Goal: Contribute content: Add original content to the website for others to see

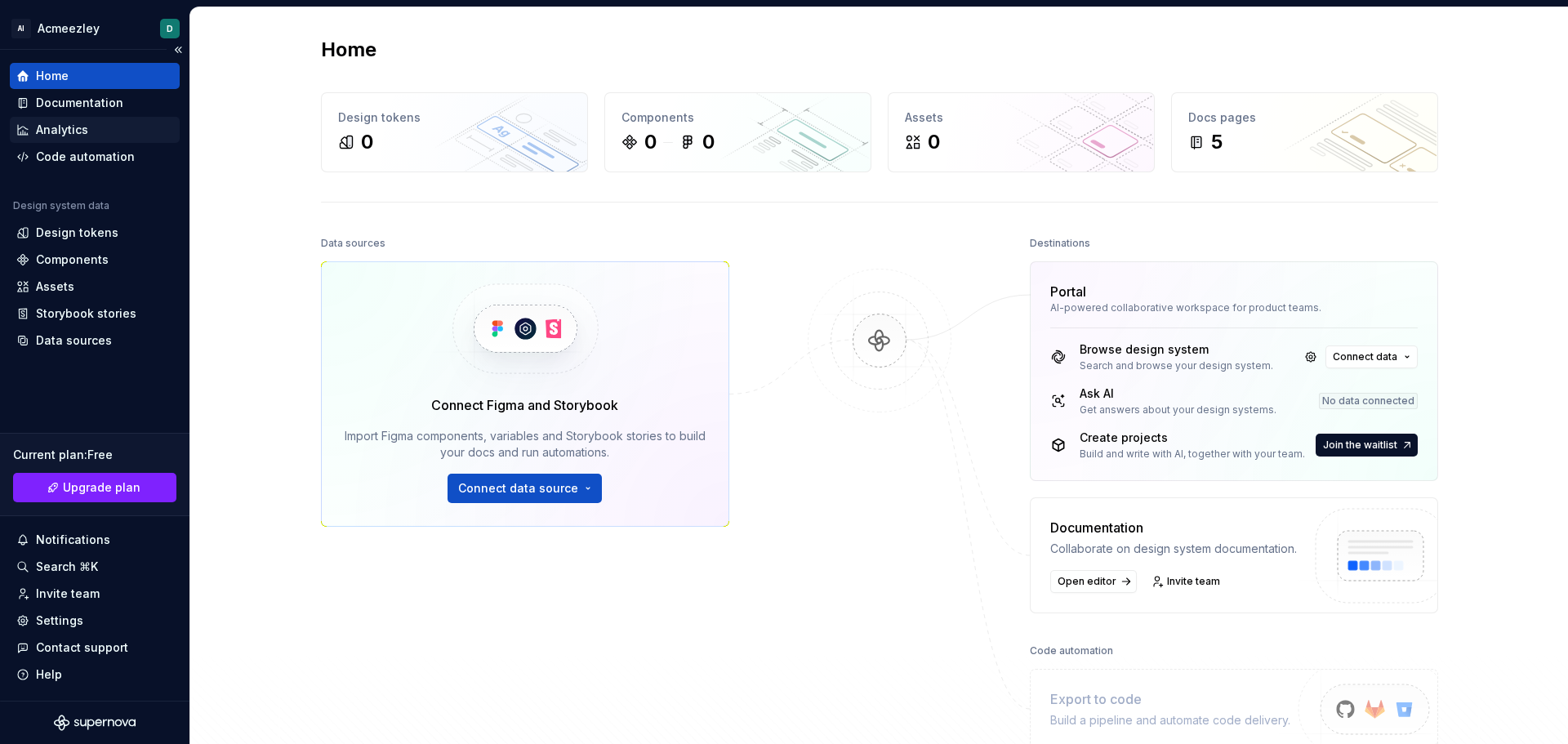
drag, startPoint x: 73, startPoint y: 96, endPoint x: 113, endPoint y: 129, distance: 51.9
click at [73, 96] on div "Documentation" at bounding box center [79, 102] width 87 height 16
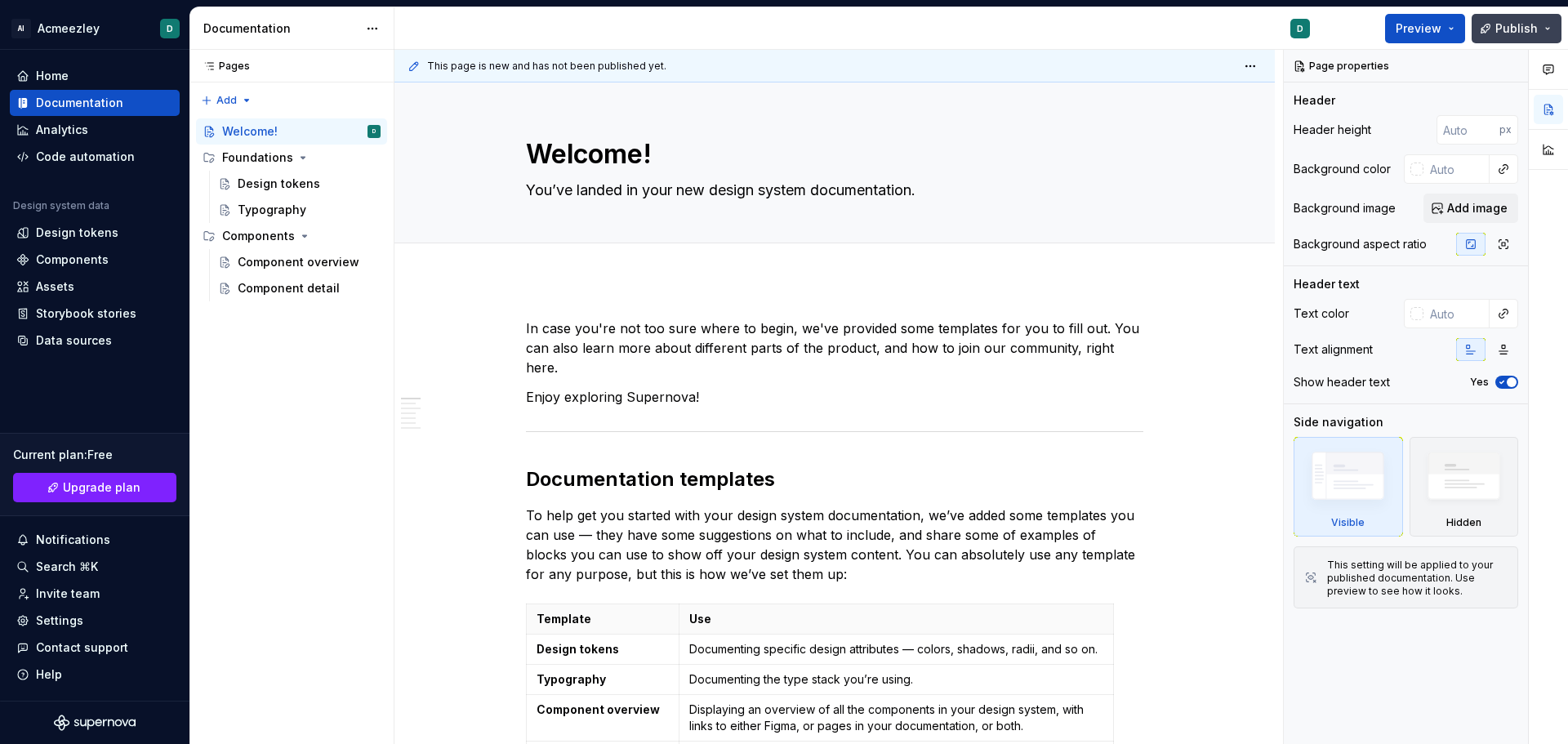
click at [1505, 30] on span "Publish" at bounding box center [1516, 28] width 42 height 16
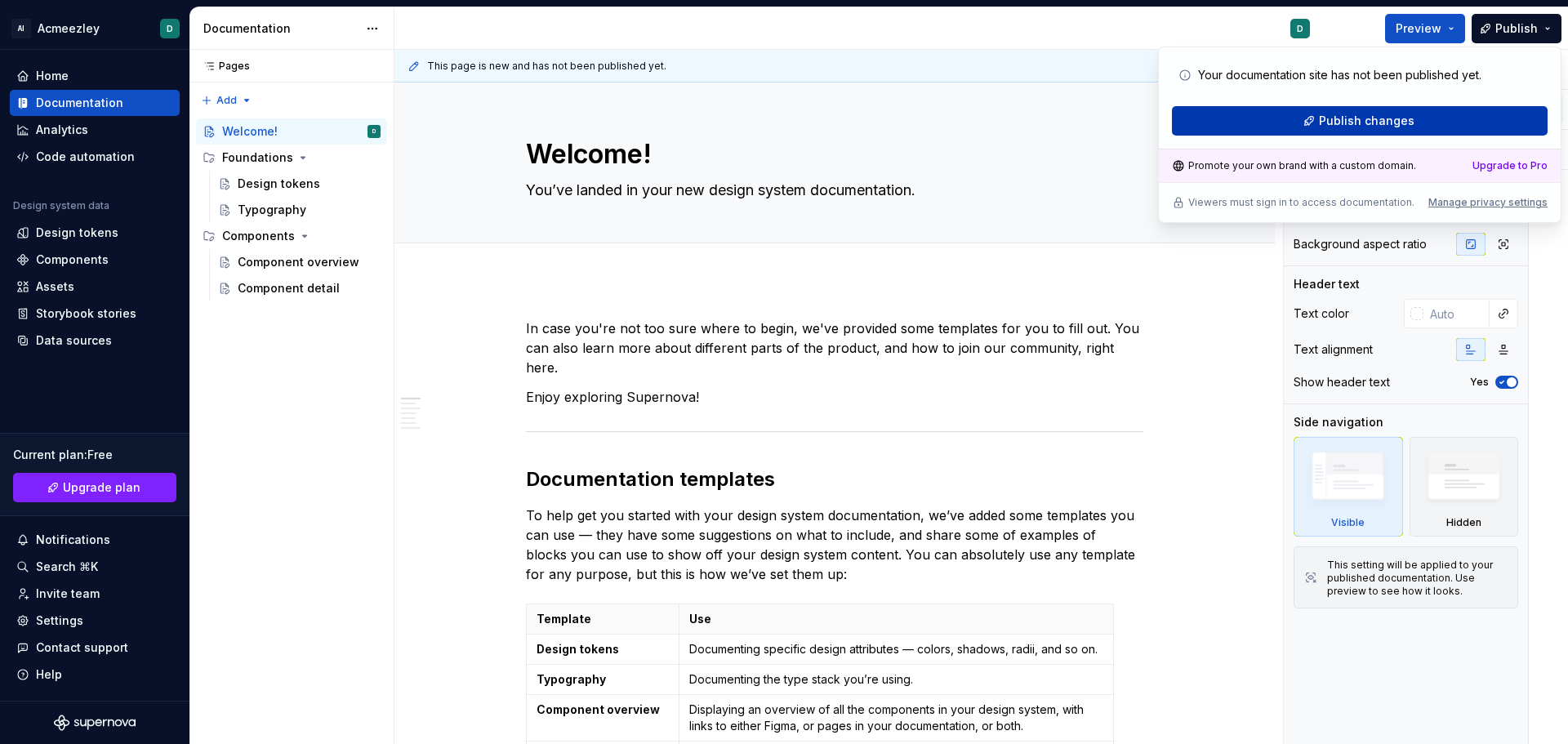
click at [1387, 118] on span "Publish changes" at bounding box center [1366, 120] width 96 height 16
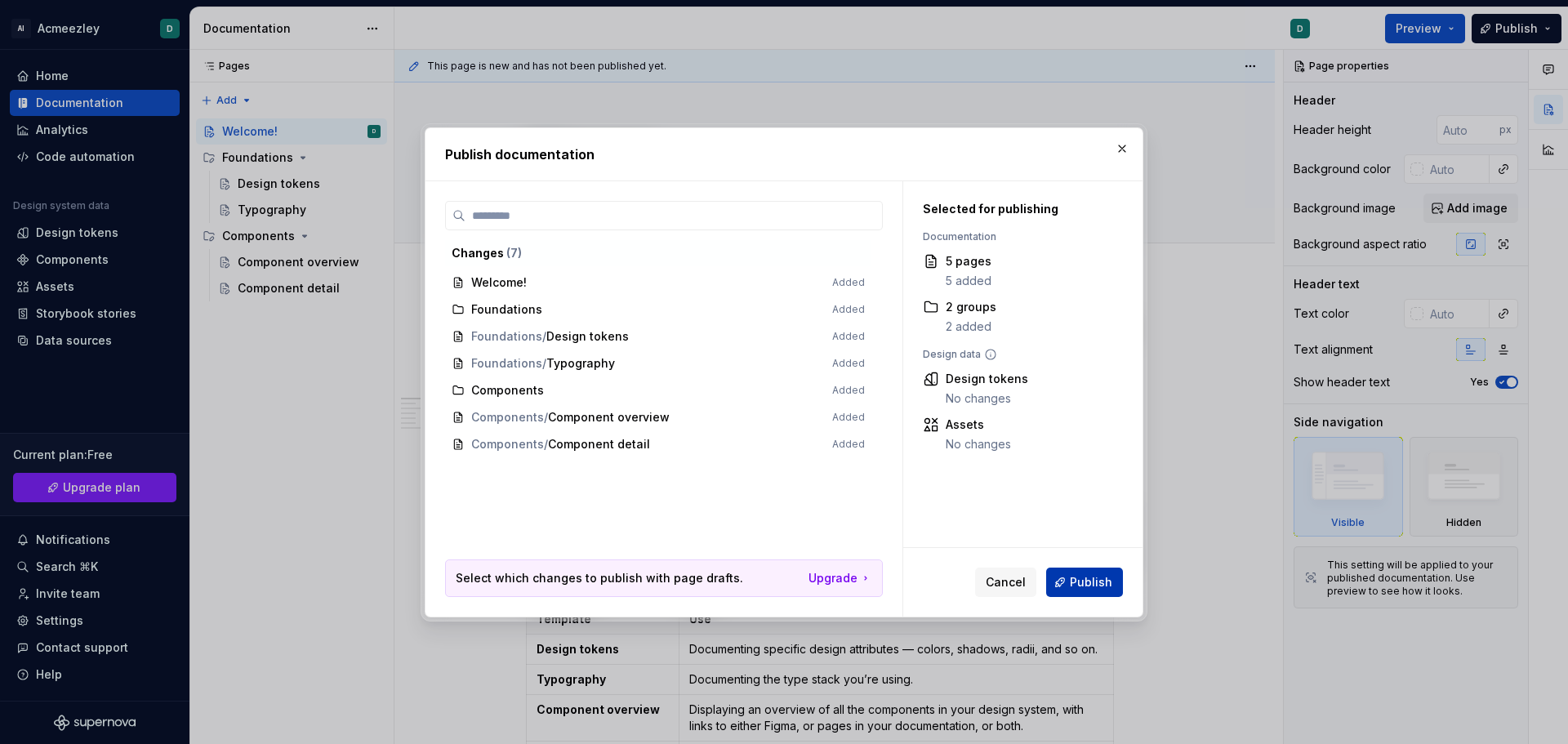
click at [1088, 576] on span "Publish" at bounding box center [1091, 582] width 42 height 16
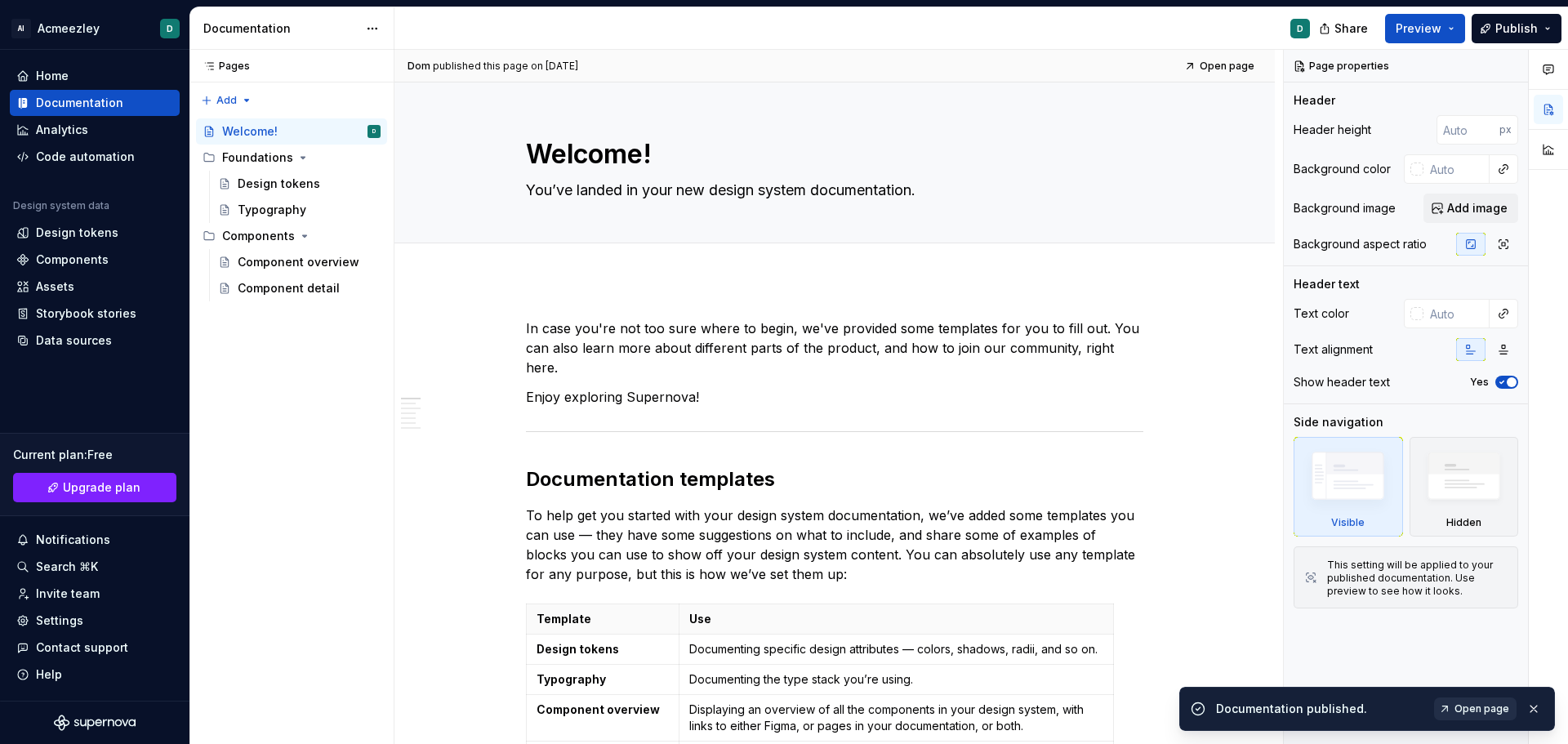
click at [1462, 701] on link "Open page" at bounding box center [1475, 708] width 83 height 23
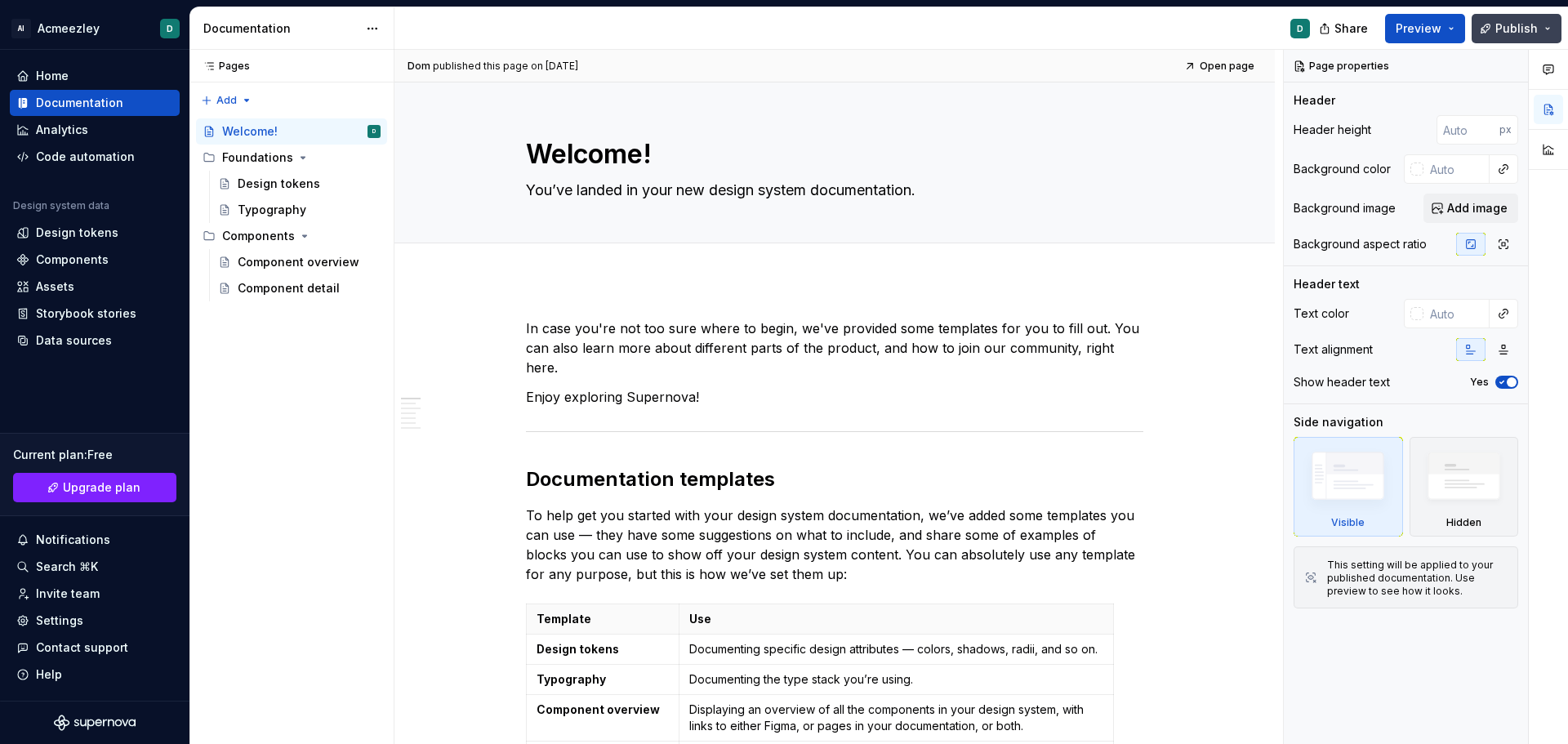
click at [1527, 32] on span "Publish" at bounding box center [1516, 28] width 42 height 16
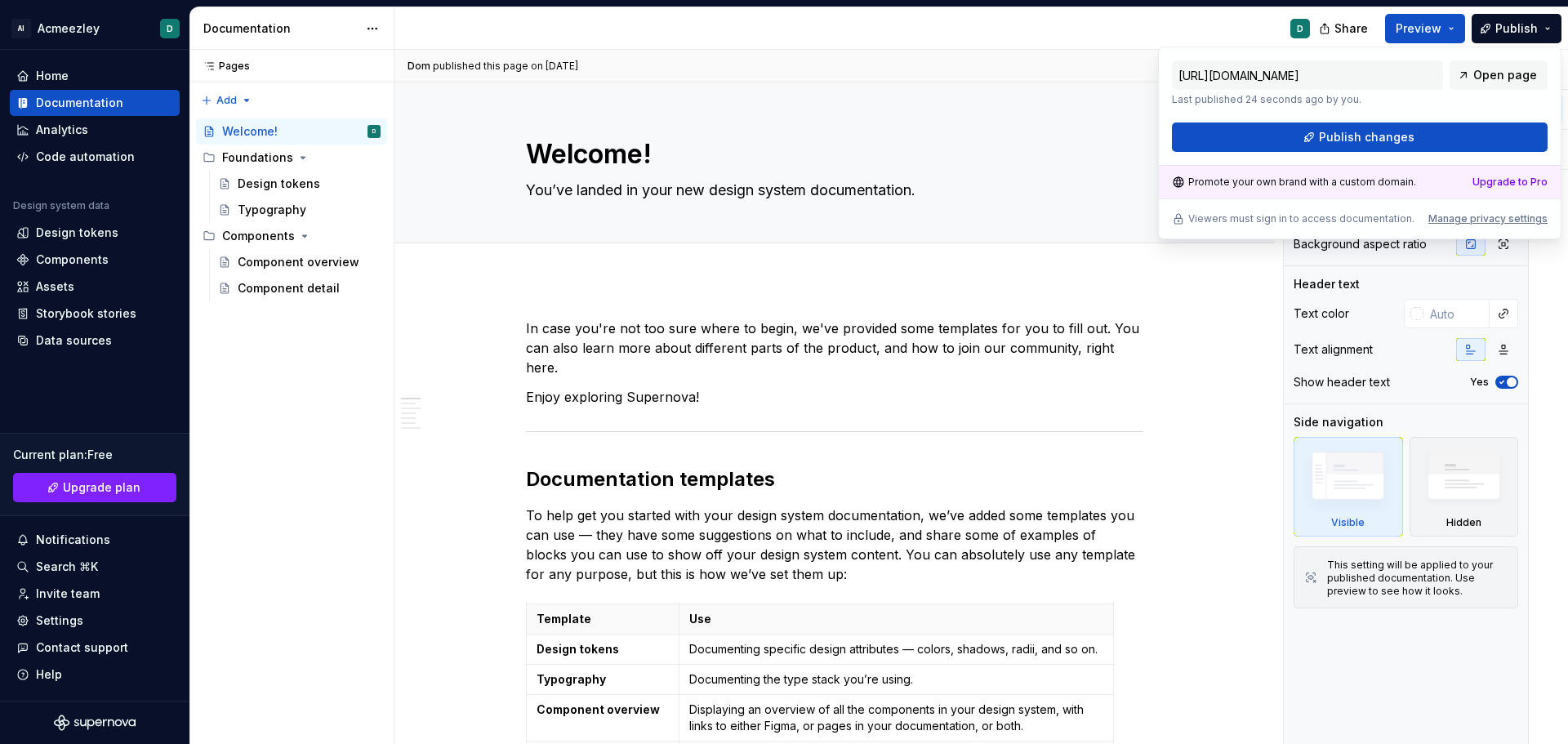
click at [1466, 226] on div "[URL][DOMAIN_NAME] Last published 24 seconds ago by you. Open page Publish chan…" at bounding box center [1359, 143] width 403 height 193
click at [1474, 217] on div "Manage privacy settings" at bounding box center [1488, 218] width 119 height 13
type textarea "*"
type input "[URL][DOMAIN_NAME]"
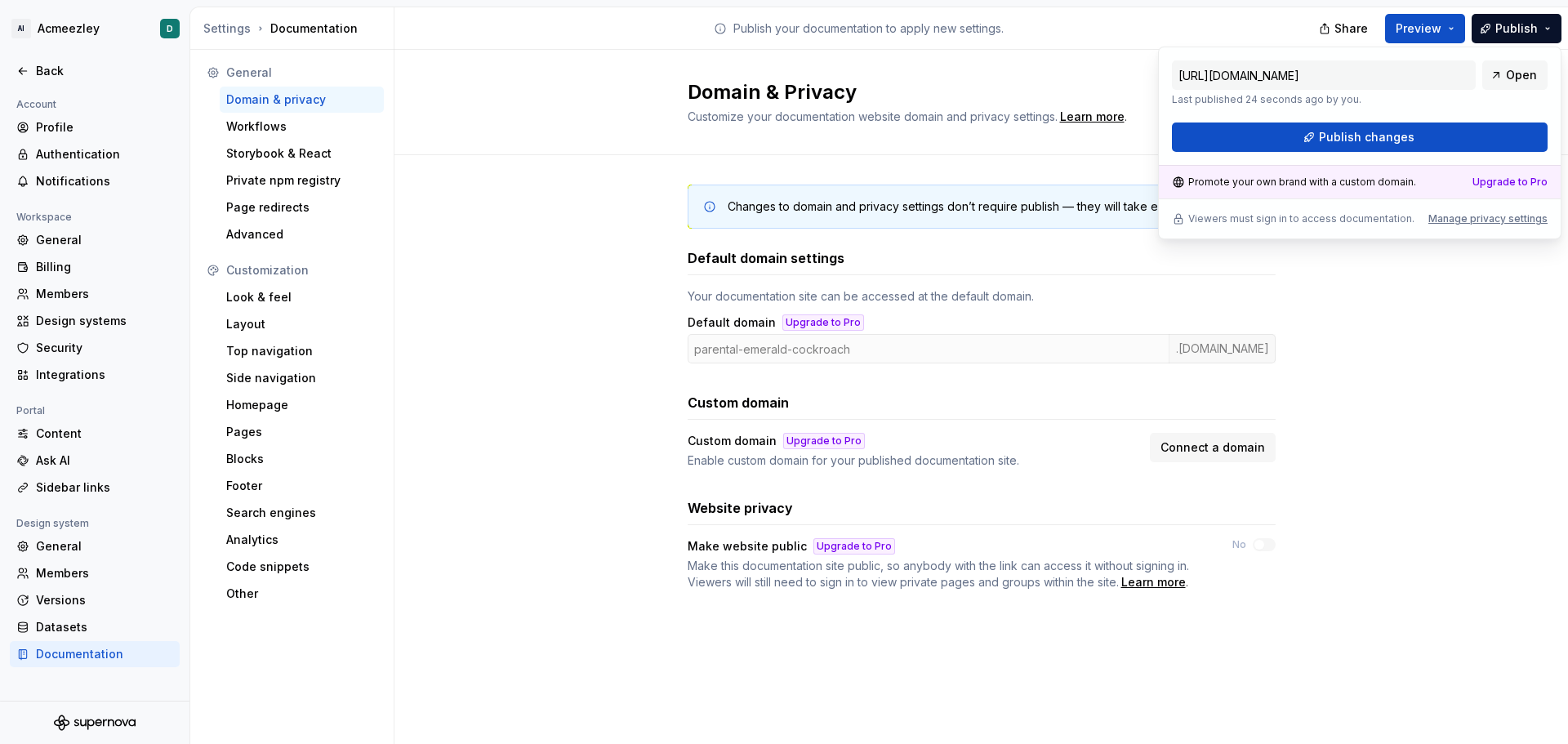
click at [1437, 333] on div "Changes to domain and privacy settings don’t require publish — they will take e…" at bounding box center [981, 404] width 1173 height 497
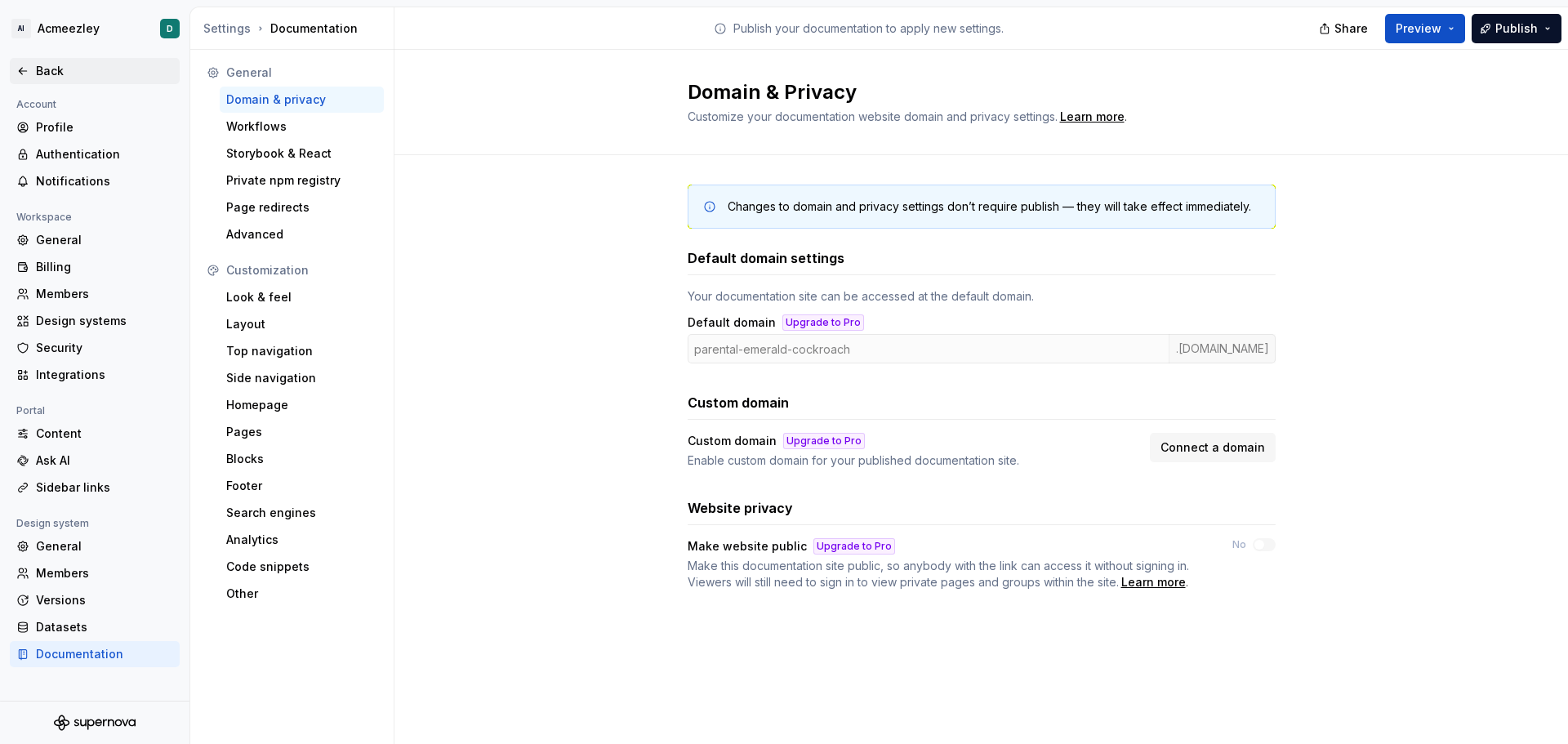
click at [67, 68] on div "Back" at bounding box center [105, 70] width 137 height 16
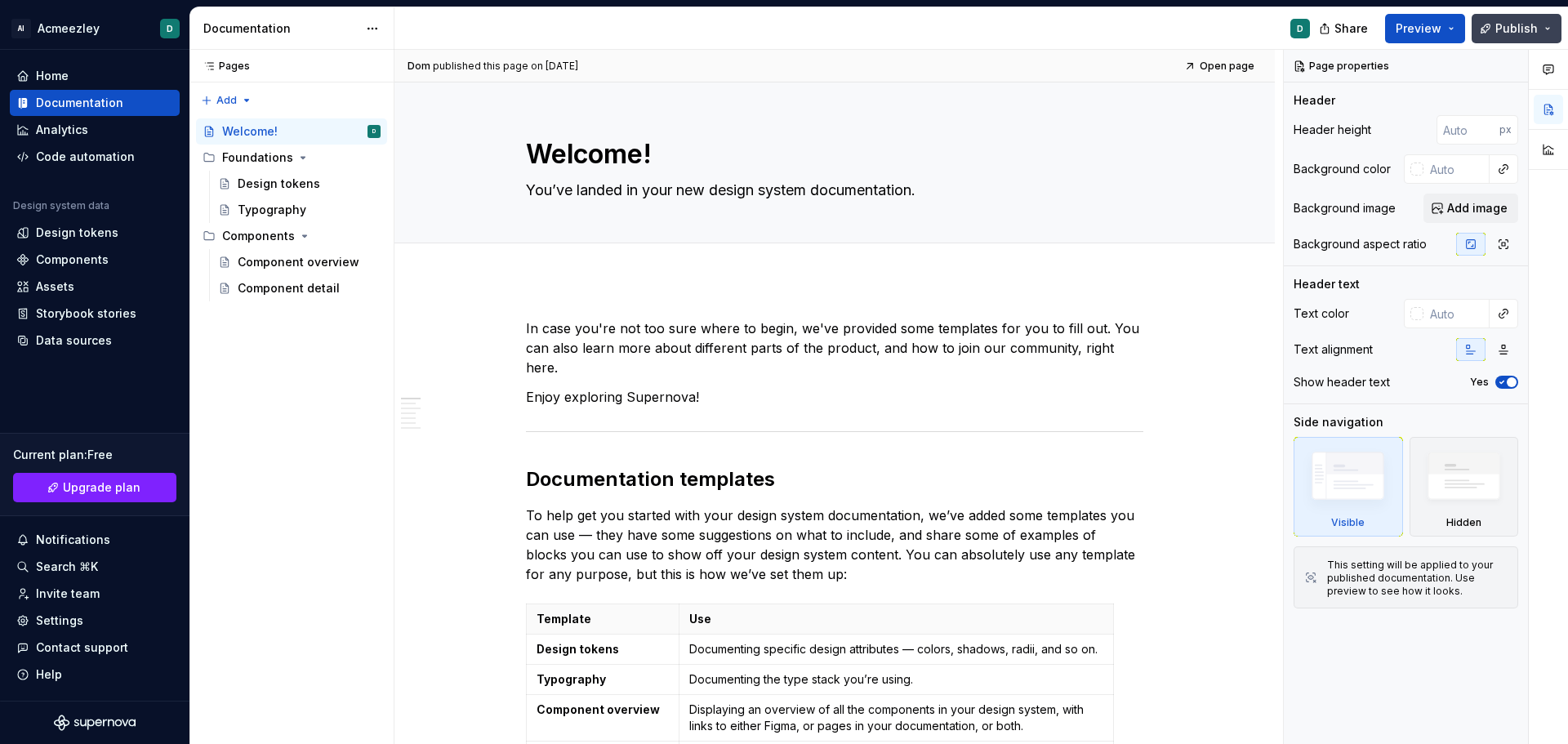
click at [1514, 26] on span "Publish" at bounding box center [1516, 28] width 42 height 16
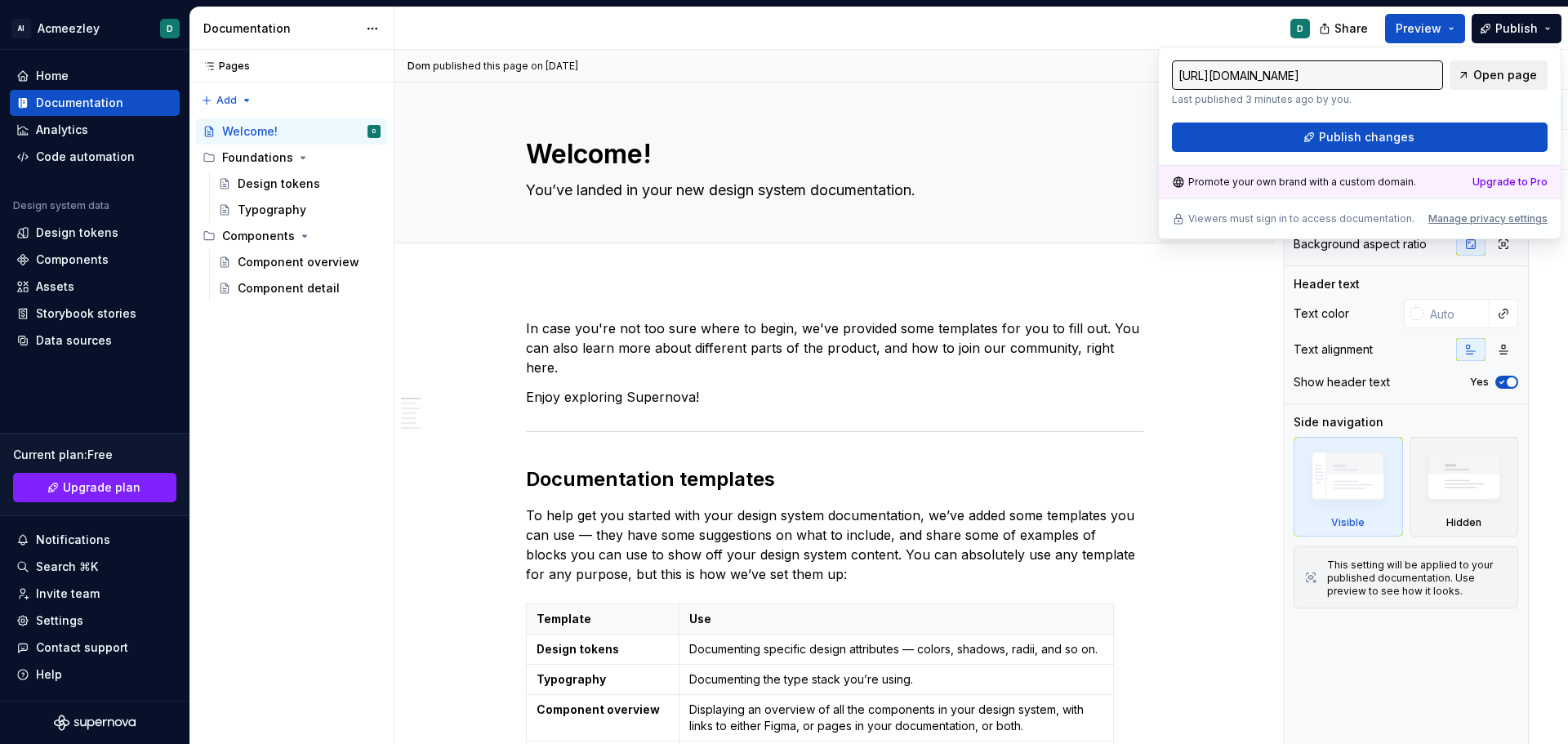
click at [1495, 69] on span "Open page" at bounding box center [1505, 74] width 63 height 16
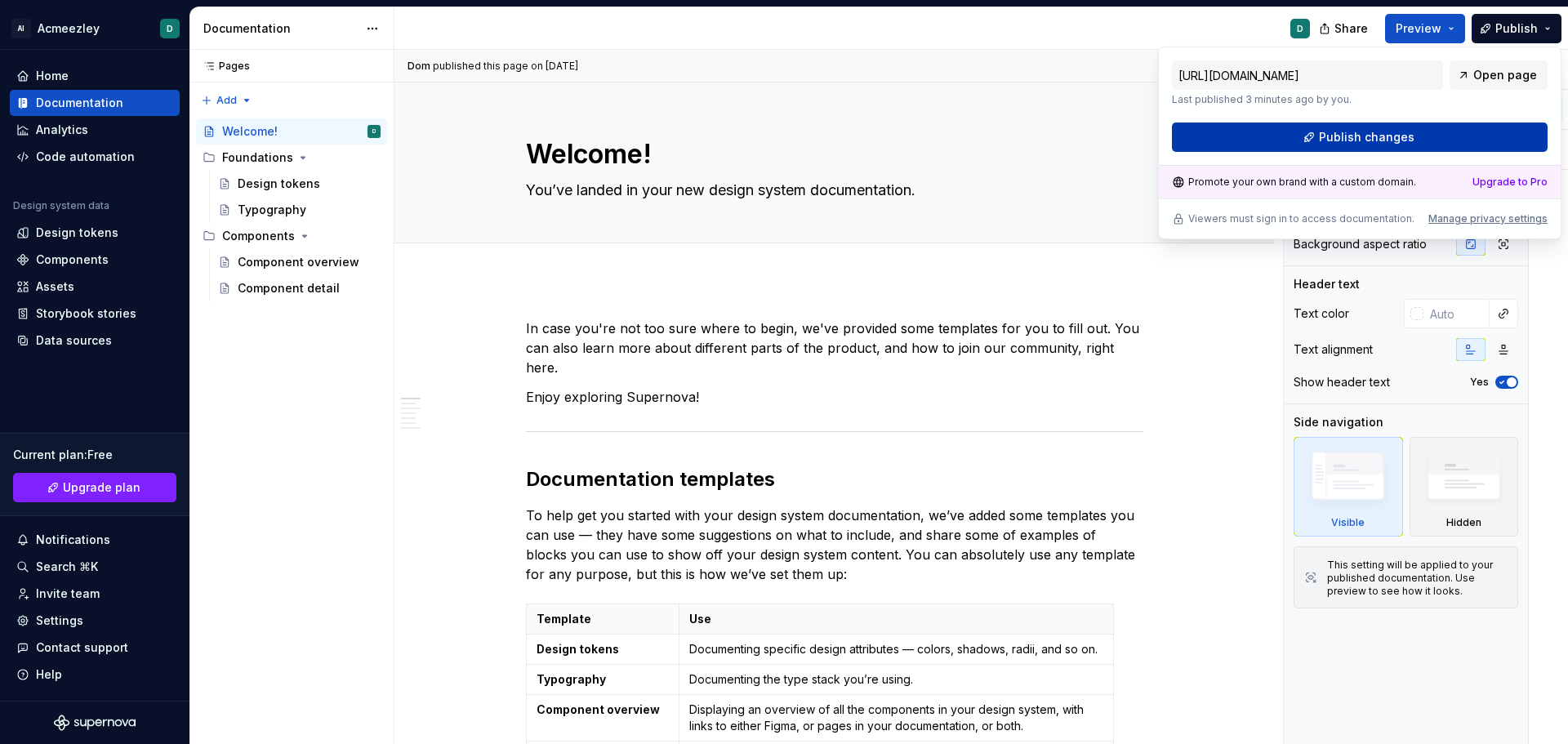
click at [1336, 134] on span "Publish changes" at bounding box center [1366, 137] width 96 height 16
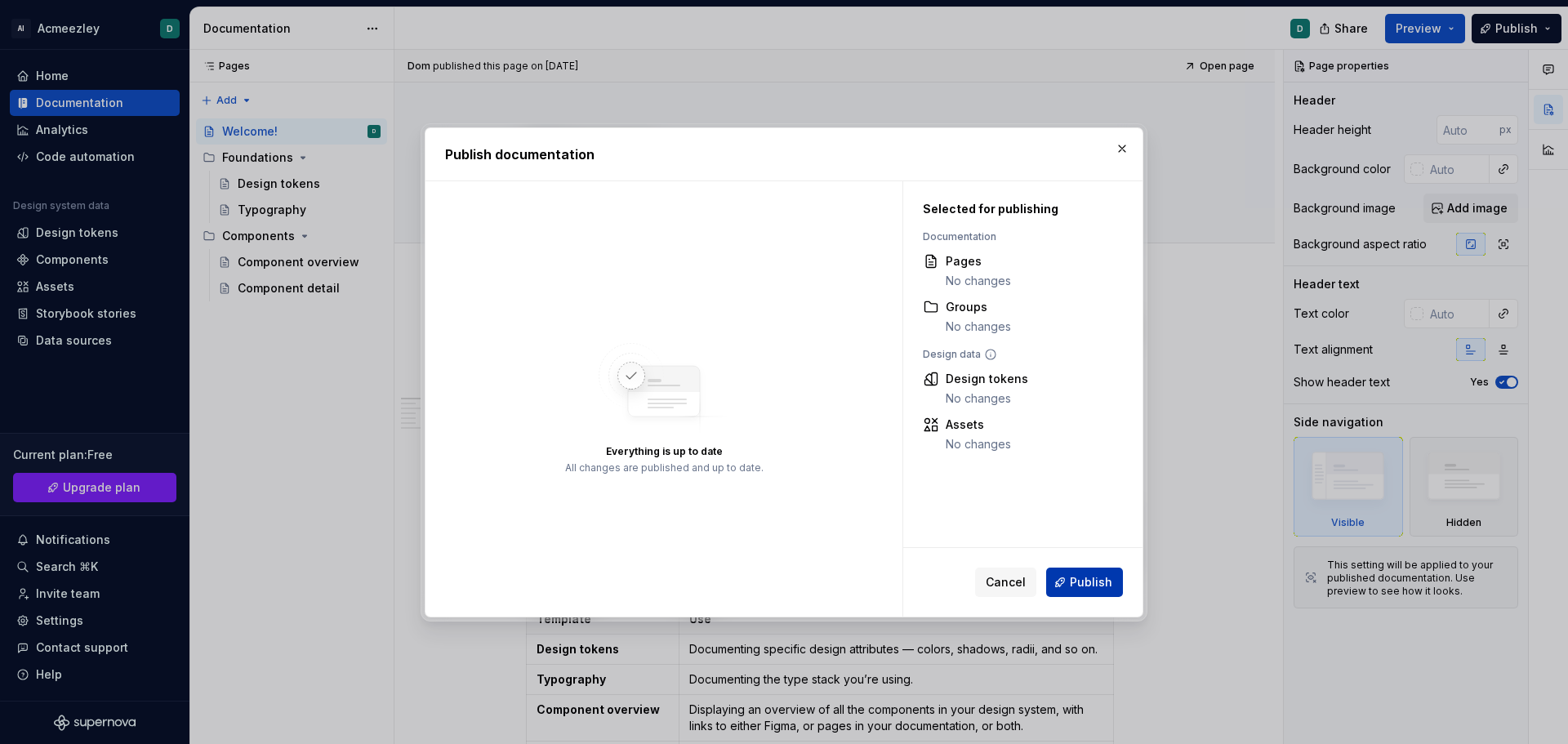
click at [1083, 577] on span "Publish" at bounding box center [1091, 582] width 42 height 16
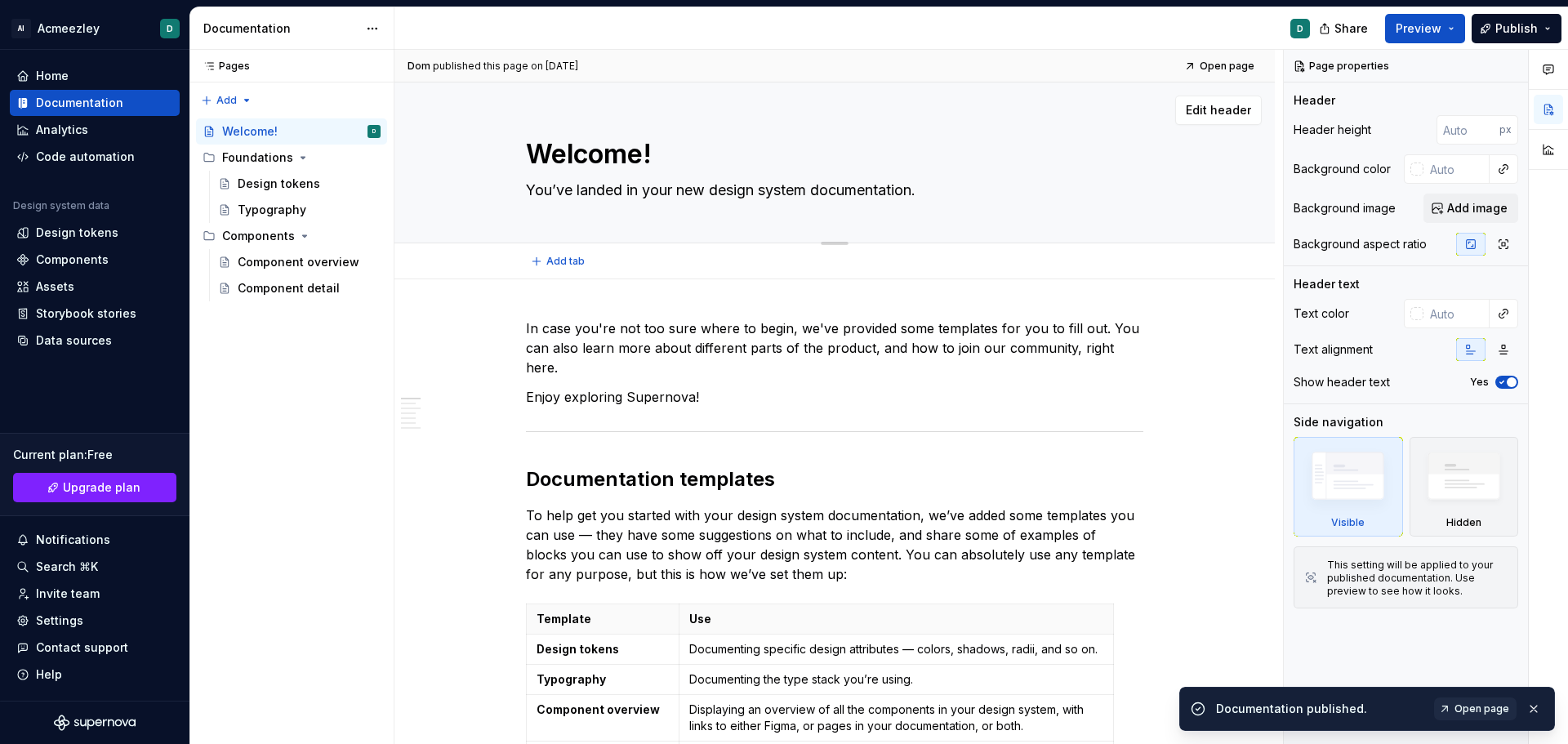
click at [714, 156] on textarea "Welcome!" at bounding box center [831, 154] width 617 height 39
type textarea "*"
type textarea "H"
type textarea "*"
type textarea "He"
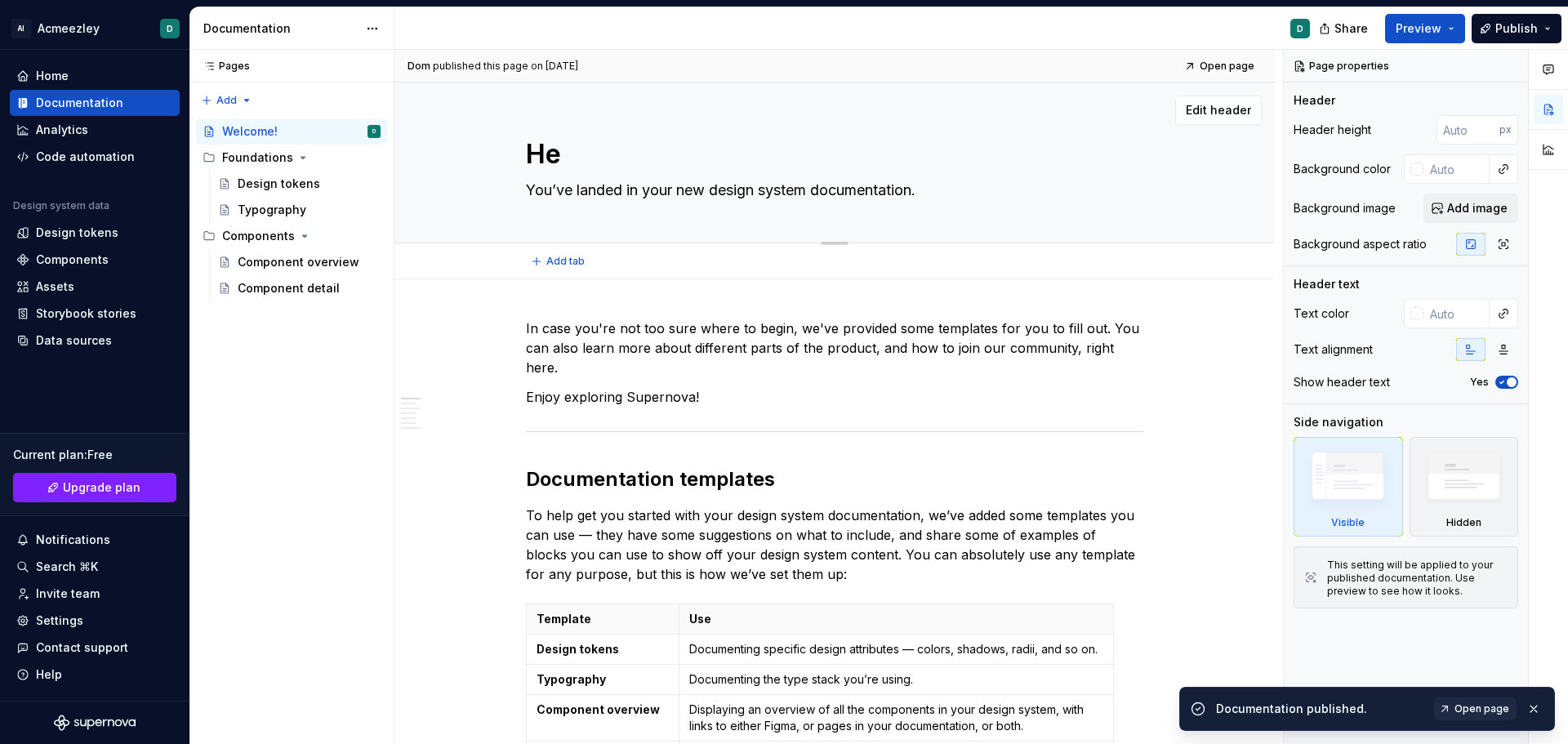
type textarea "*"
type textarea "Hel"
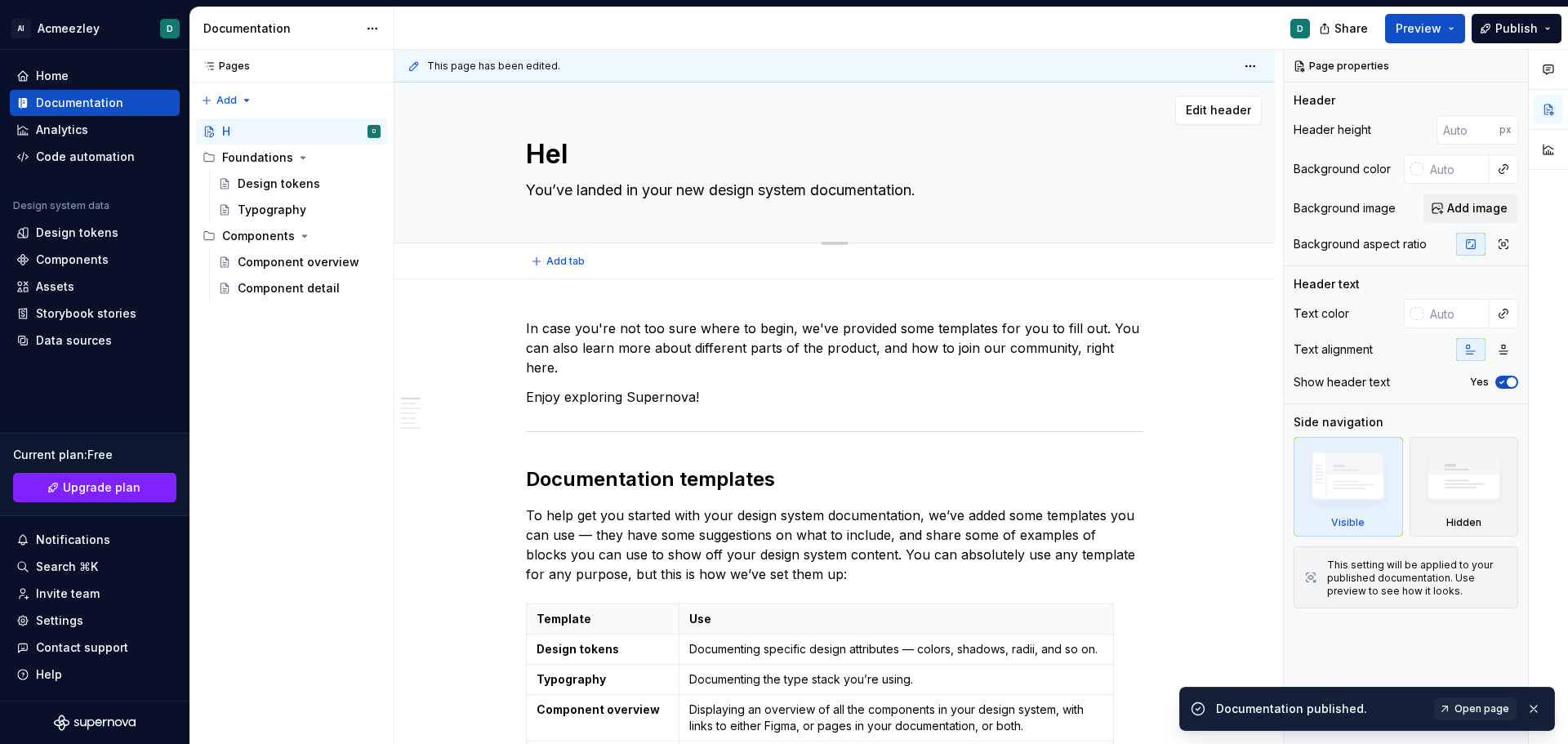
type textarea "*"
type textarea "Hell"
type textarea "*"
type textarea "Hello"
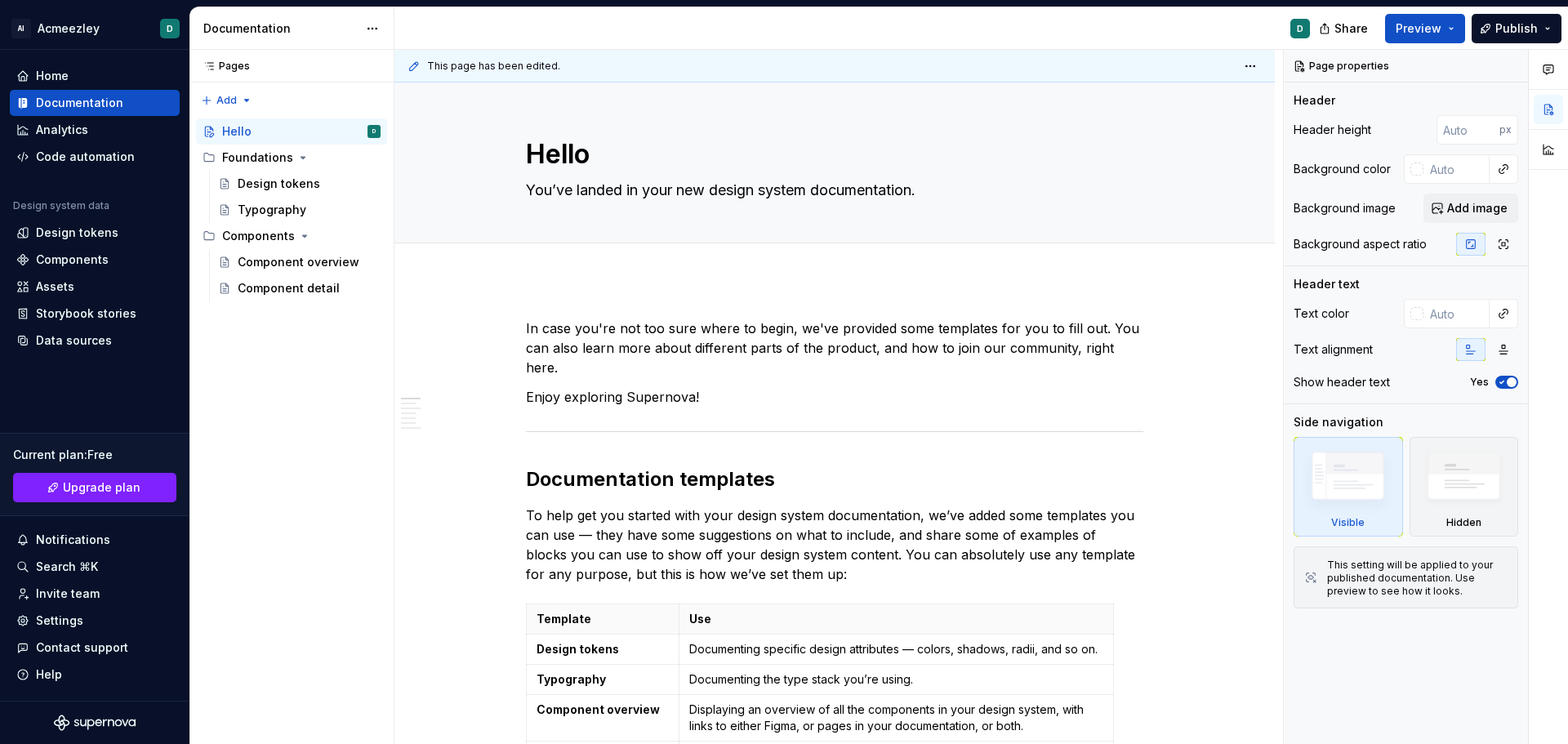
type textarea "*"
type textarea "Hello"
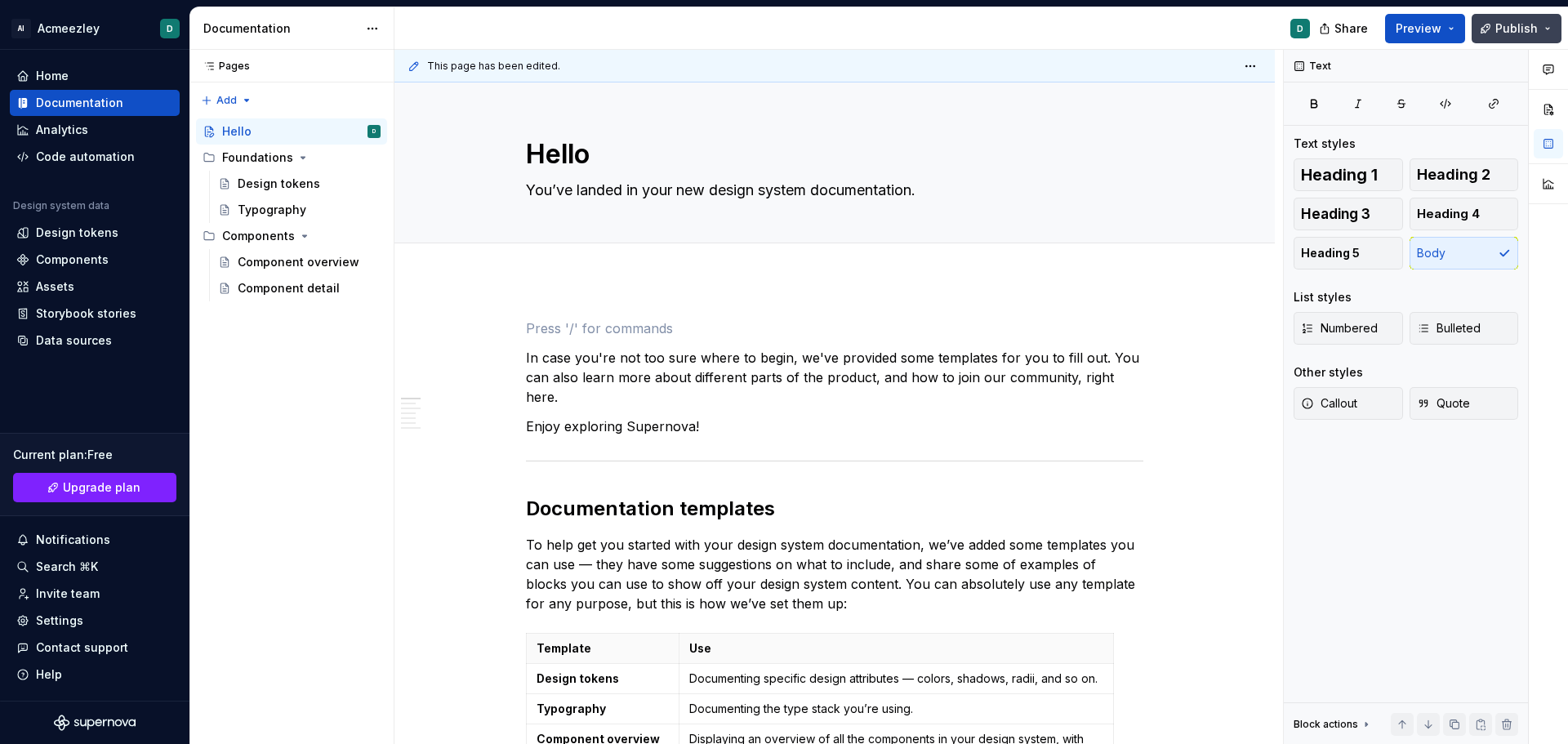
click at [1507, 29] on span "Publish" at bounding box center [1516, 28] width 42 height 16
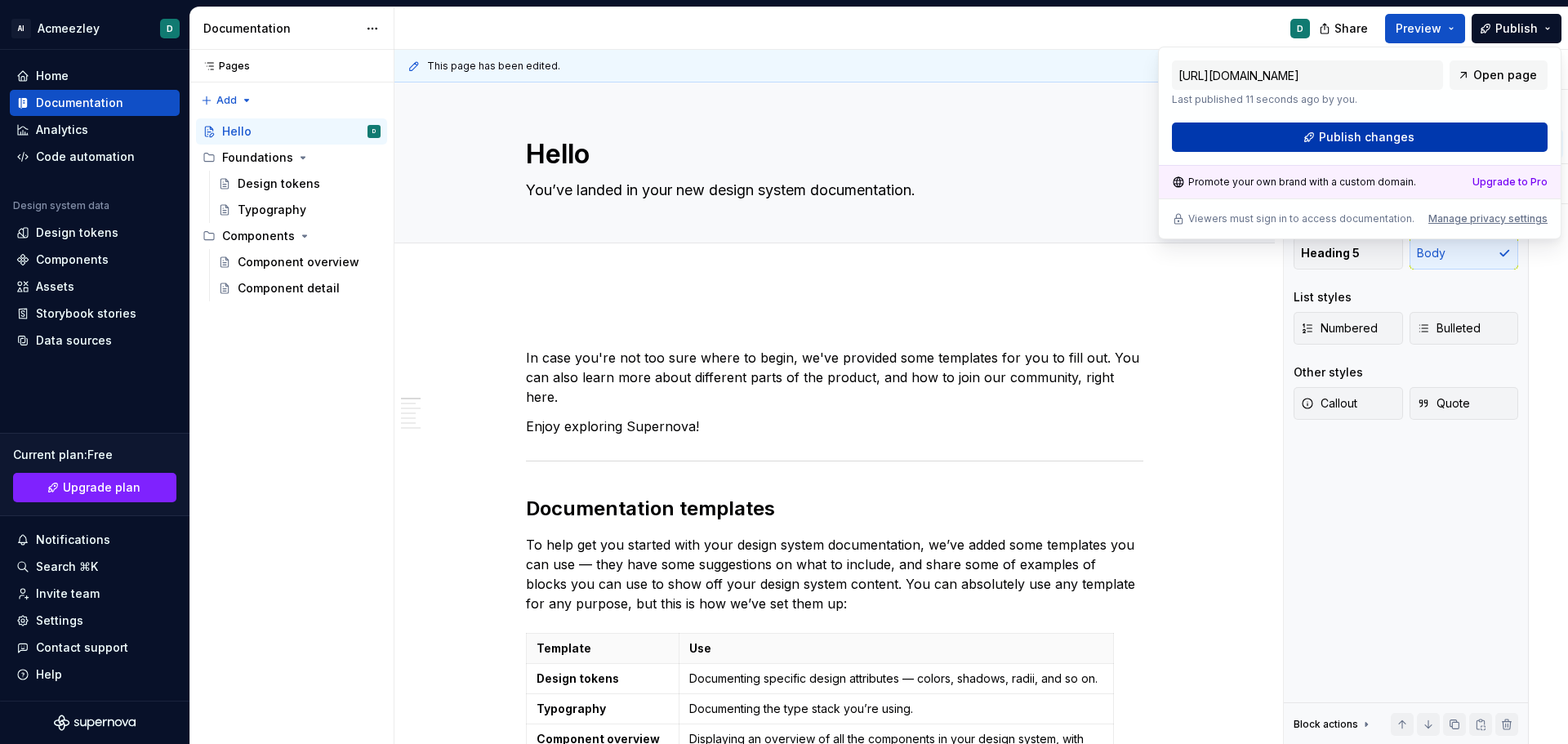
click at [1412, 133] on button "Publish changes" at bounding box center [1359, 137] width 375 height 30
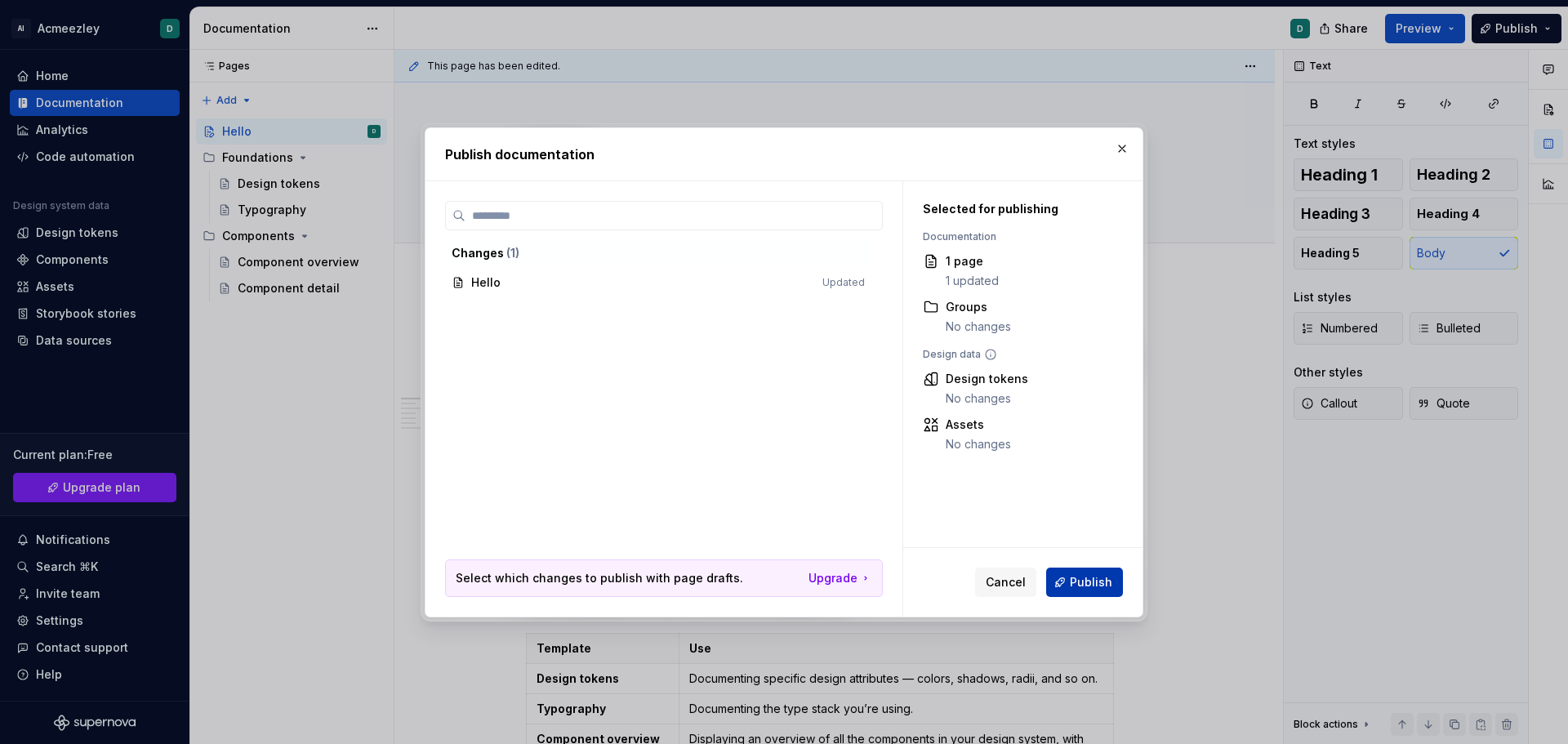
click at [1073, 579] on span "Publish" at bounding box center [1091, 582] width 42 height 16
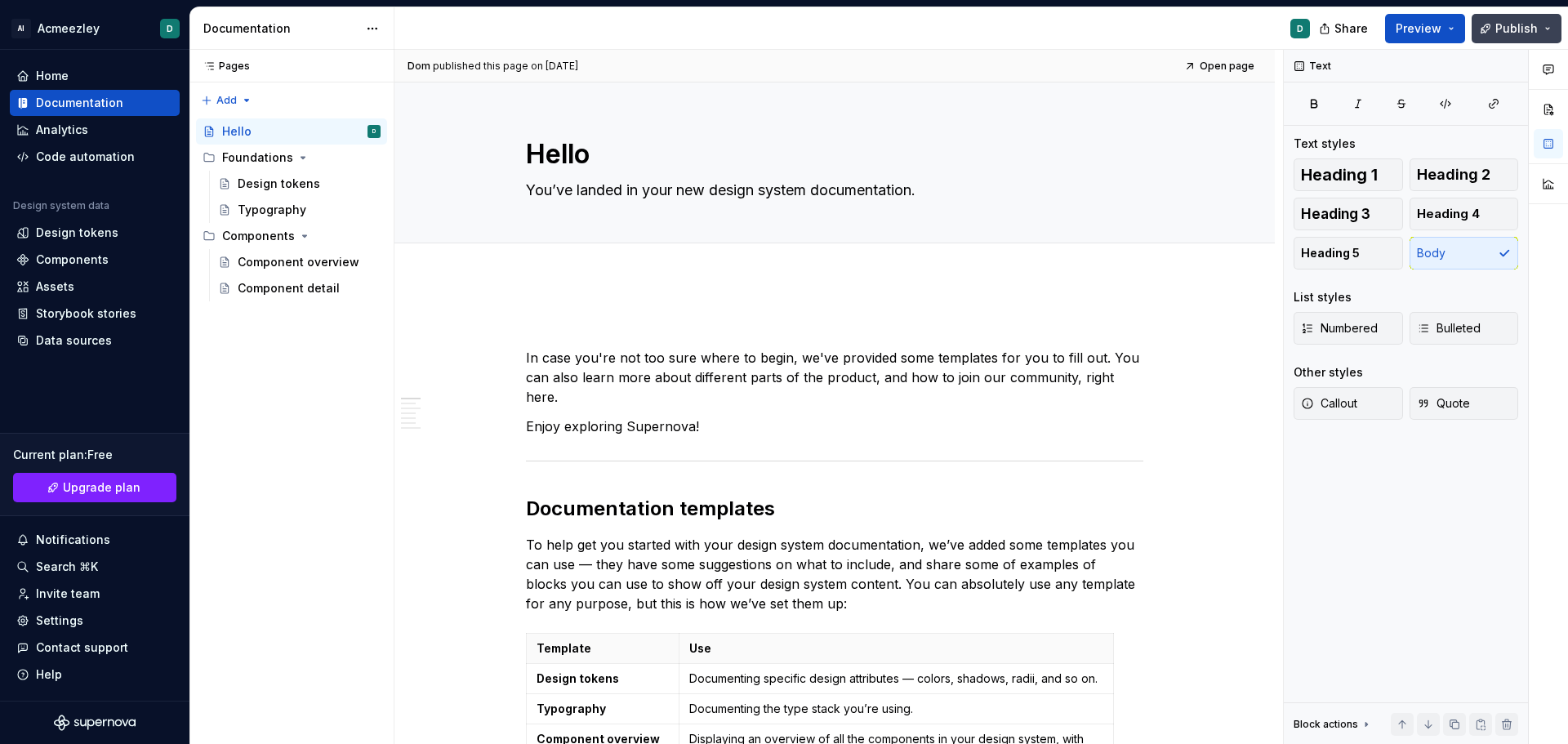
click at [1512, 31] on span "Publish" at bounding box center [1516, 28] width 42 height 16
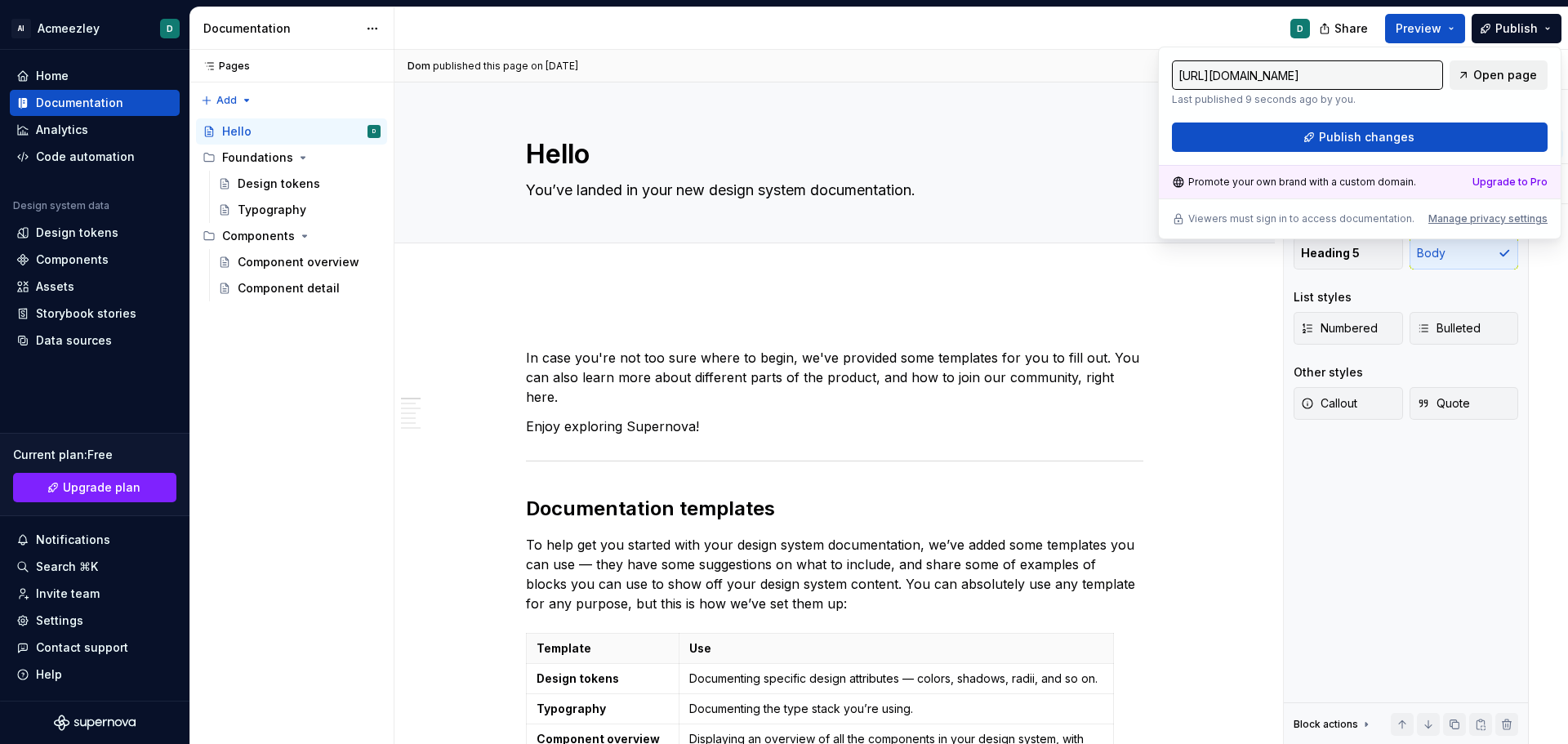
click at [1488, 72] on span "Open page" at bounding box center [1505, 74] width 63 height 16
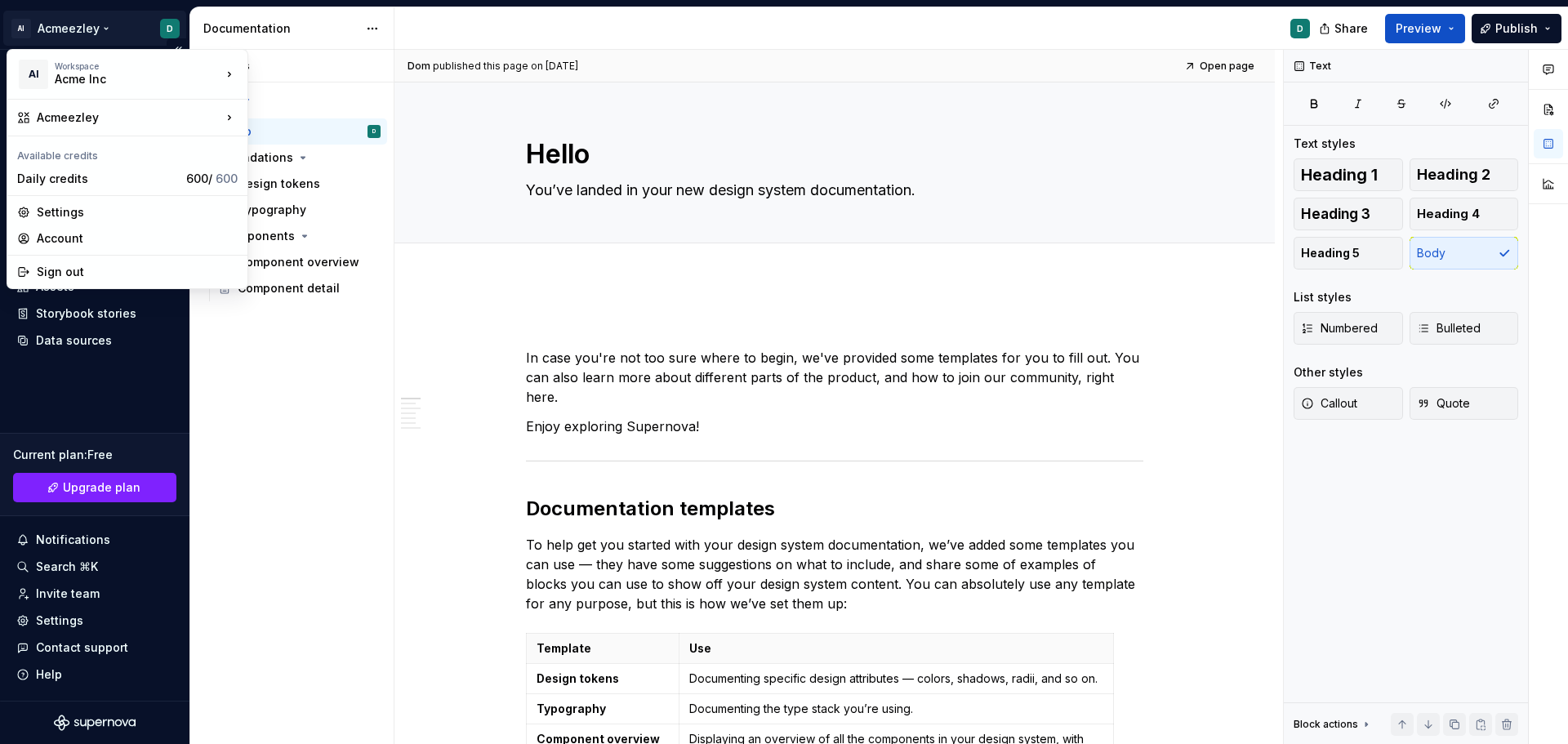
click at [162, 29] on html "AI Acmeezley D Home Documentation Analytics Code automation Design system data …" at bounding box center [784, 372] width 1568 height 744
click at [68, 238] on div "Account" at bounding box center [137, 238] width 201 height 16
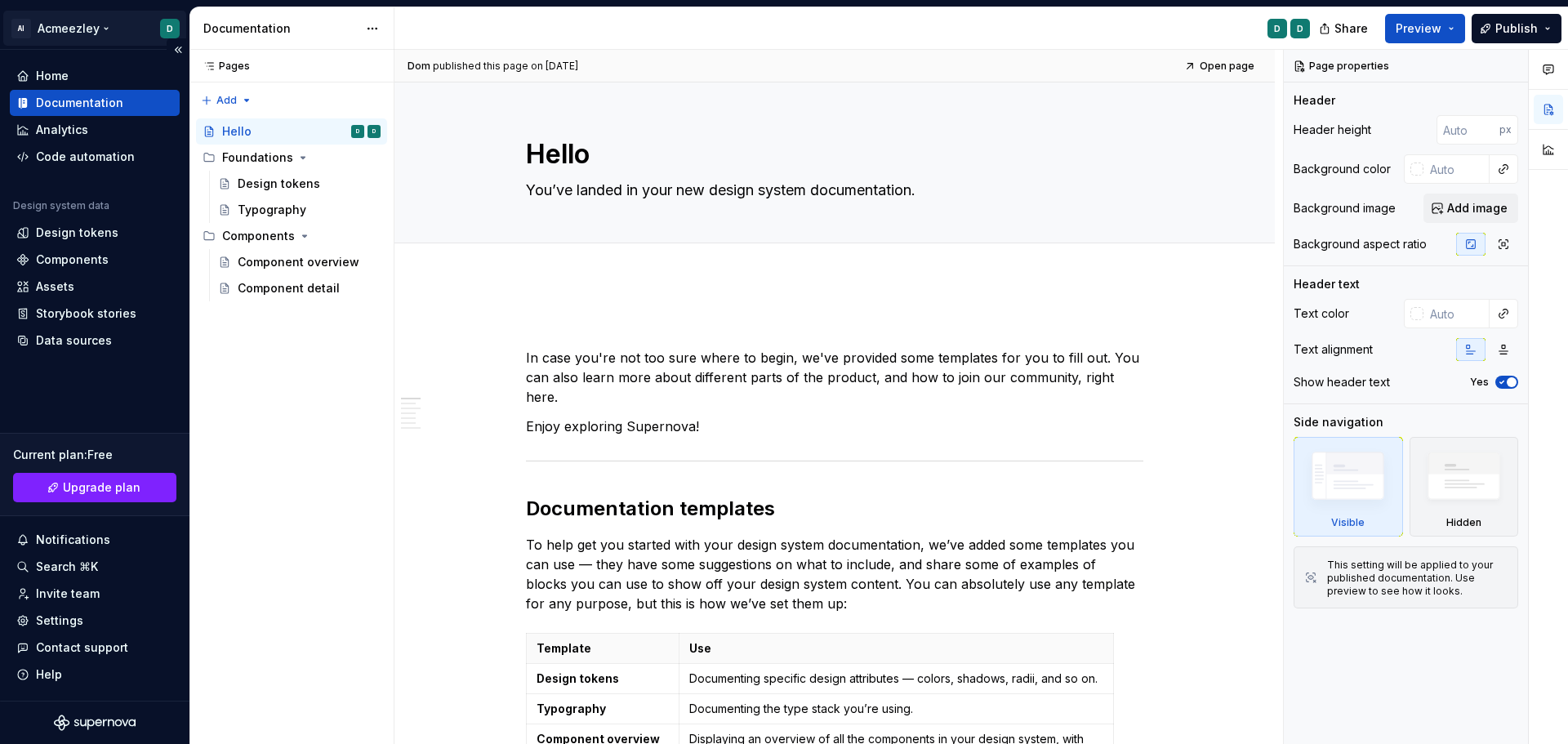
click at [167, 27] on html "AI Acmeezley D Home Documentation Analytics Code automation Design system data …" at bounding box center [784, 372] width 1568 height 744
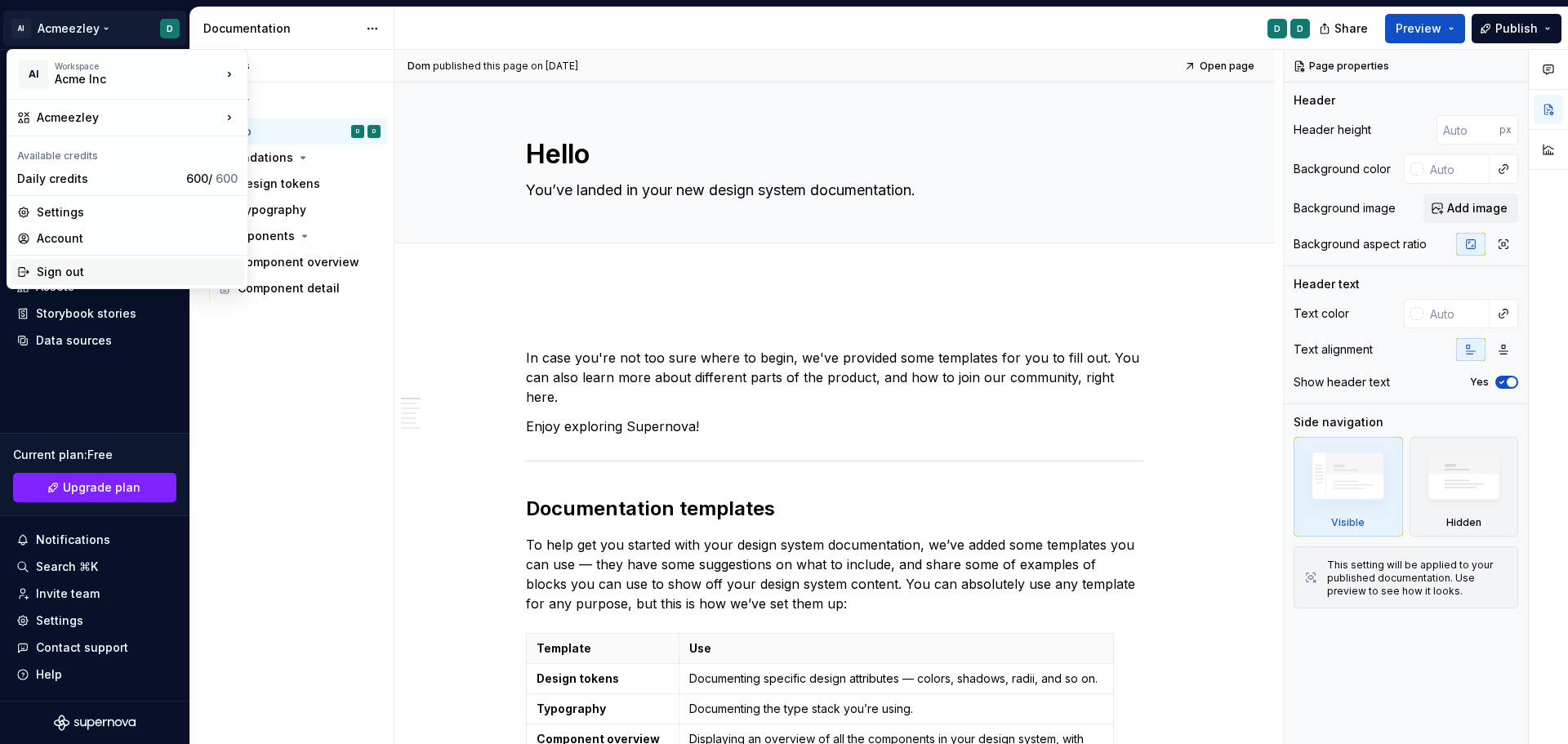
click at [60, 271] on div "Sign out" at bounding box center [137, 271] width 201 height 16
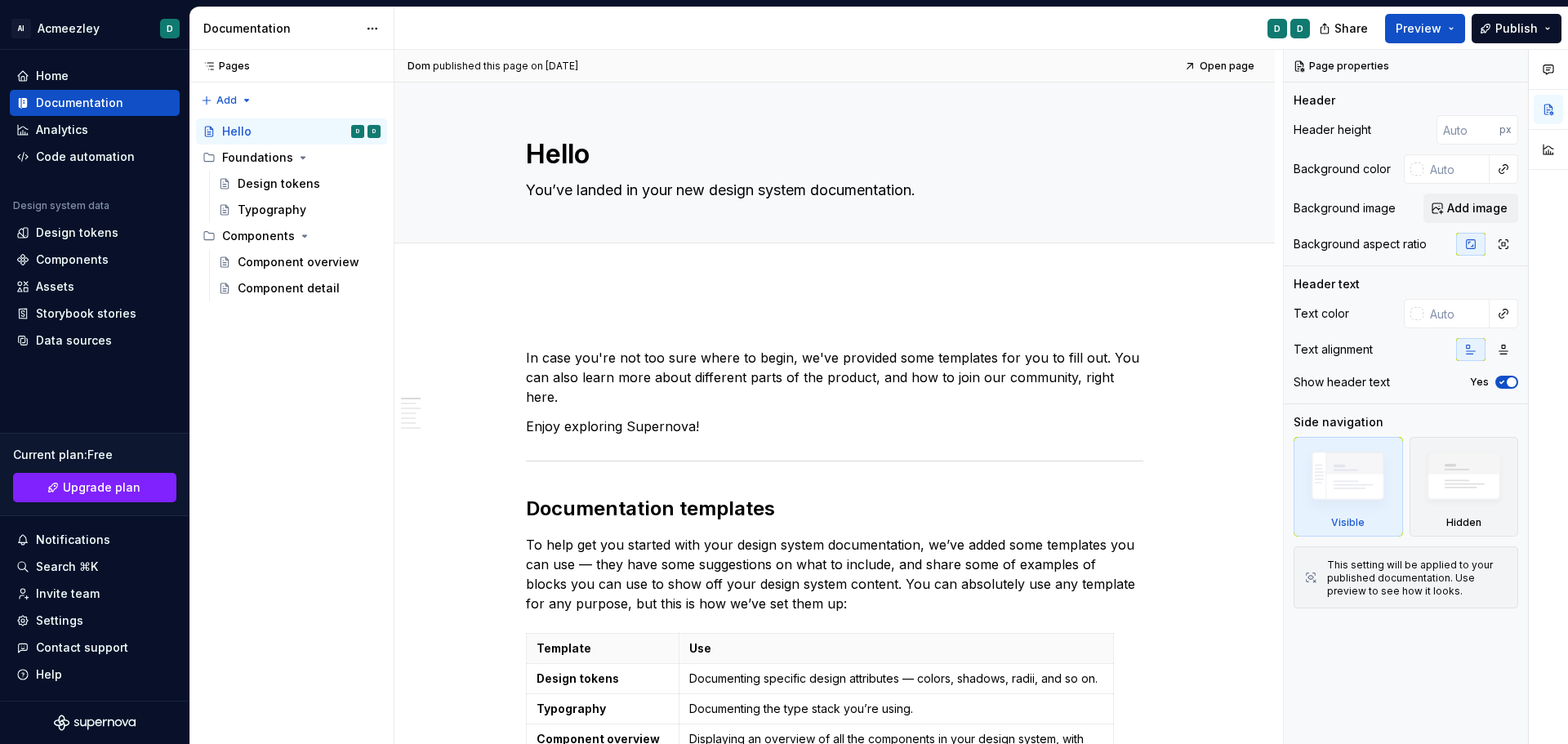
type textarea "*"
